Goal: Information Seeking & Learning: Learn about a topic

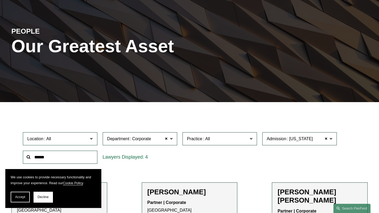
scroll to position [213, 0]
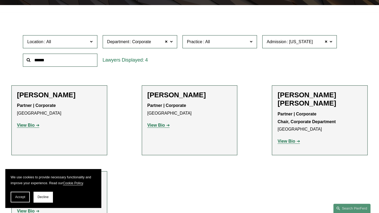
scroll to position [186, 0]
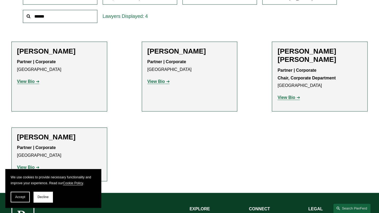
click at [163, 83] on strong "View Bio" at bounding box center [157, 81] width 18 height 5
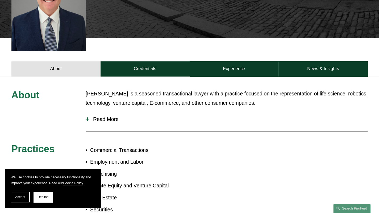
scroll to position [160, 0]
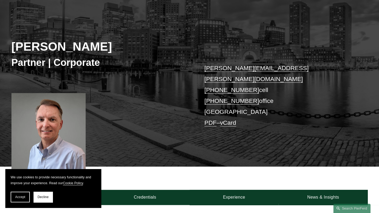
scroll to position [80, 0]
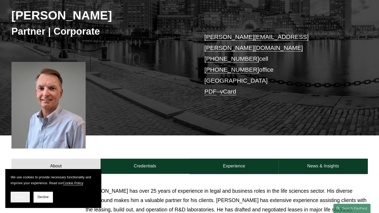
click at [23, 199] on button "Accept" at bounding box center [20, 196] width 19 height 11
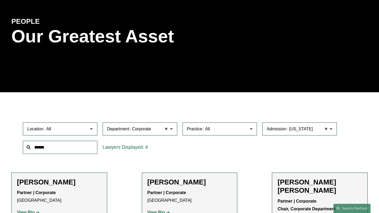
scroll to position [107, 0]
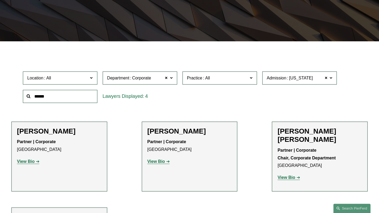
click at [33, 163] on strong "View Bio" at bounding box center [26, 161] width 18 height 5
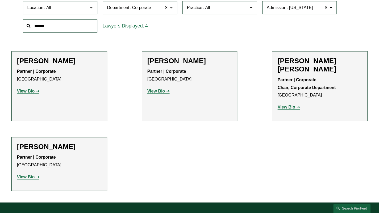
scroll to position [186, 0]
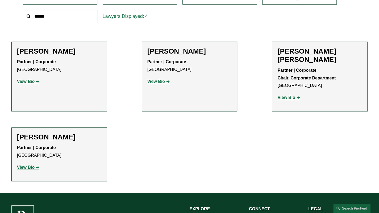
click at [152, 81] on strong "View Bio" at bounding box center [157, 81] width 18 height 5
click at [285, 95] on strong "View Bio" at bounding box center [287, 97] width 18 height 5
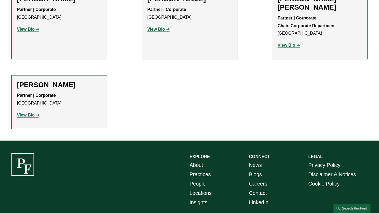
scroll to position [240, 0]
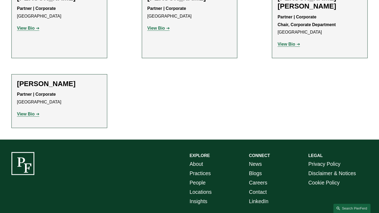
click at [33, 112] on strong "View Bio" at bounding box center [26, 114] width 18 height 5
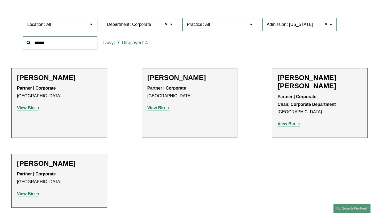
scroll to position [160, 0]
click at [158, 109] on strong "View Bio" at bounding box center [157, 108] width 18 height 5
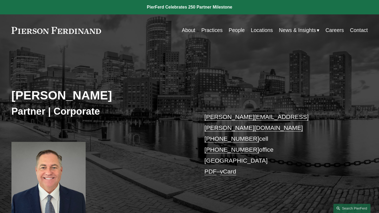
scroll to position [80, 0]
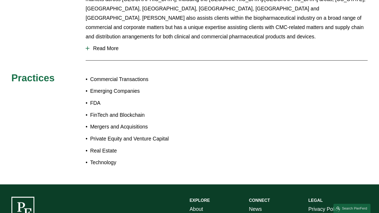
scroll to position [266, 0]
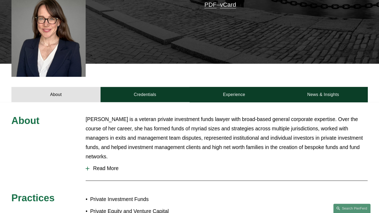
scroll to position [186, 0]
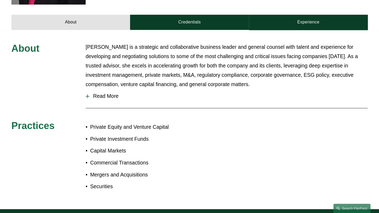
scroll to position [213, 0]
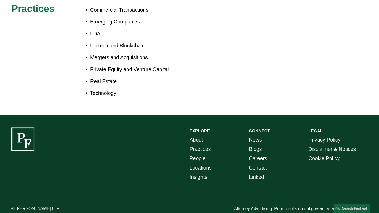
scroll to position [262, 0]
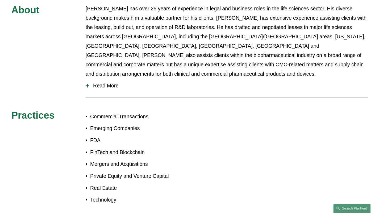
click at [109, 83] on span "Read More" at bounding box center [228, 86] width 279 height 6
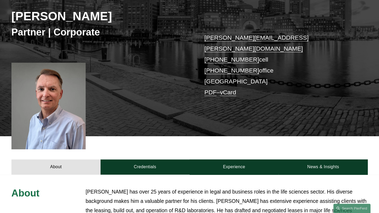
scroll to position [22, 0]
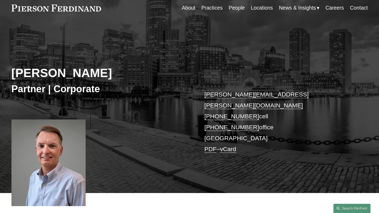
drag, startPoint x: 102, startPoint y: 72, endPoint x: 14, endPoint y: 66, distance: 88.4
click at [14, 66] on div "[PERSON_NAME] Partner | Corporate [PERSON_NAME][EMAIL_ADDRESS][PERSON_NAME][DOM…" at bounding box center [189, 114] width 379 height 158
copy h2 "[PERSON_NAME]"
